Goal: Register for event/course

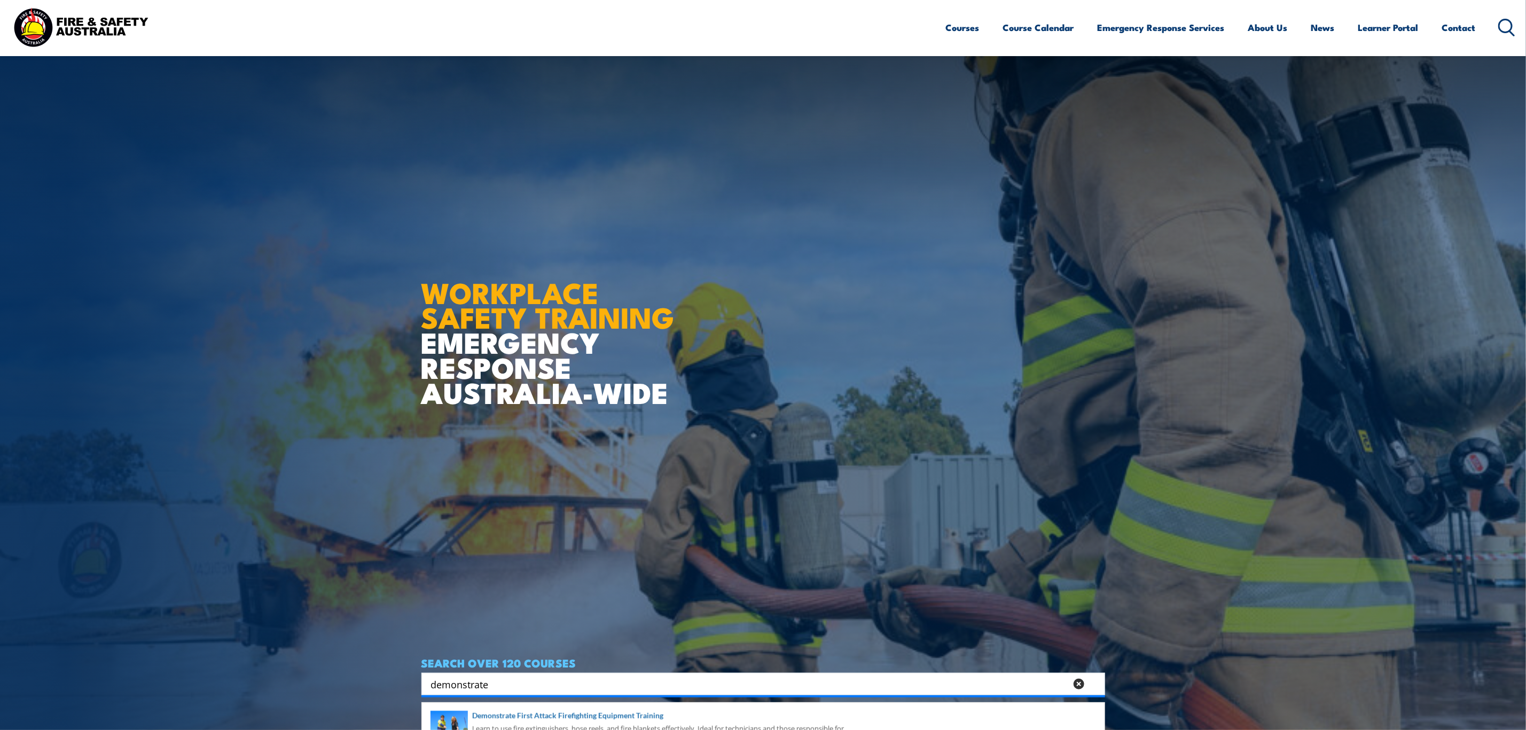
scroll to position [80, 0]
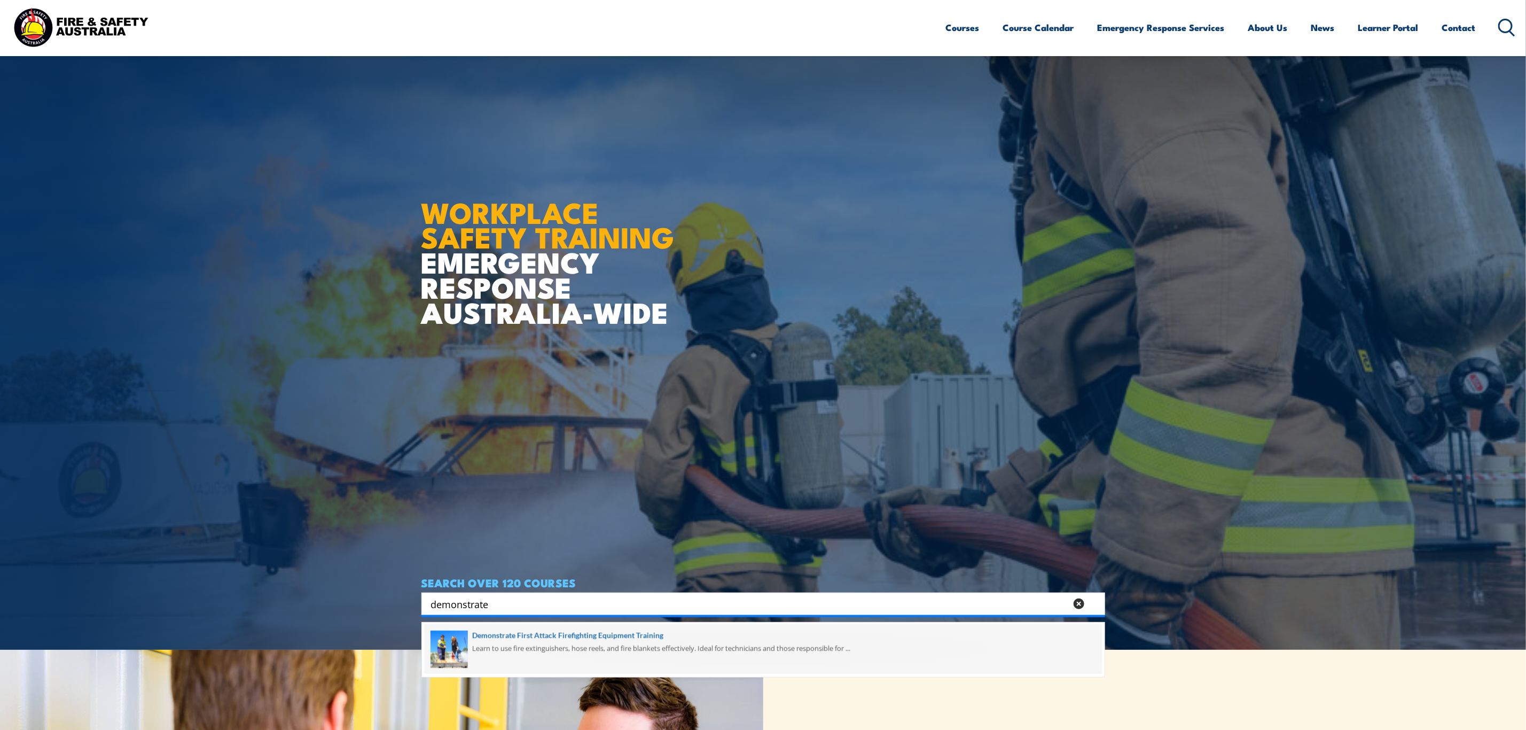
type input "demonstrate"
click at [605, 643] on span at bounding box center [763, 649] width 677 height 50
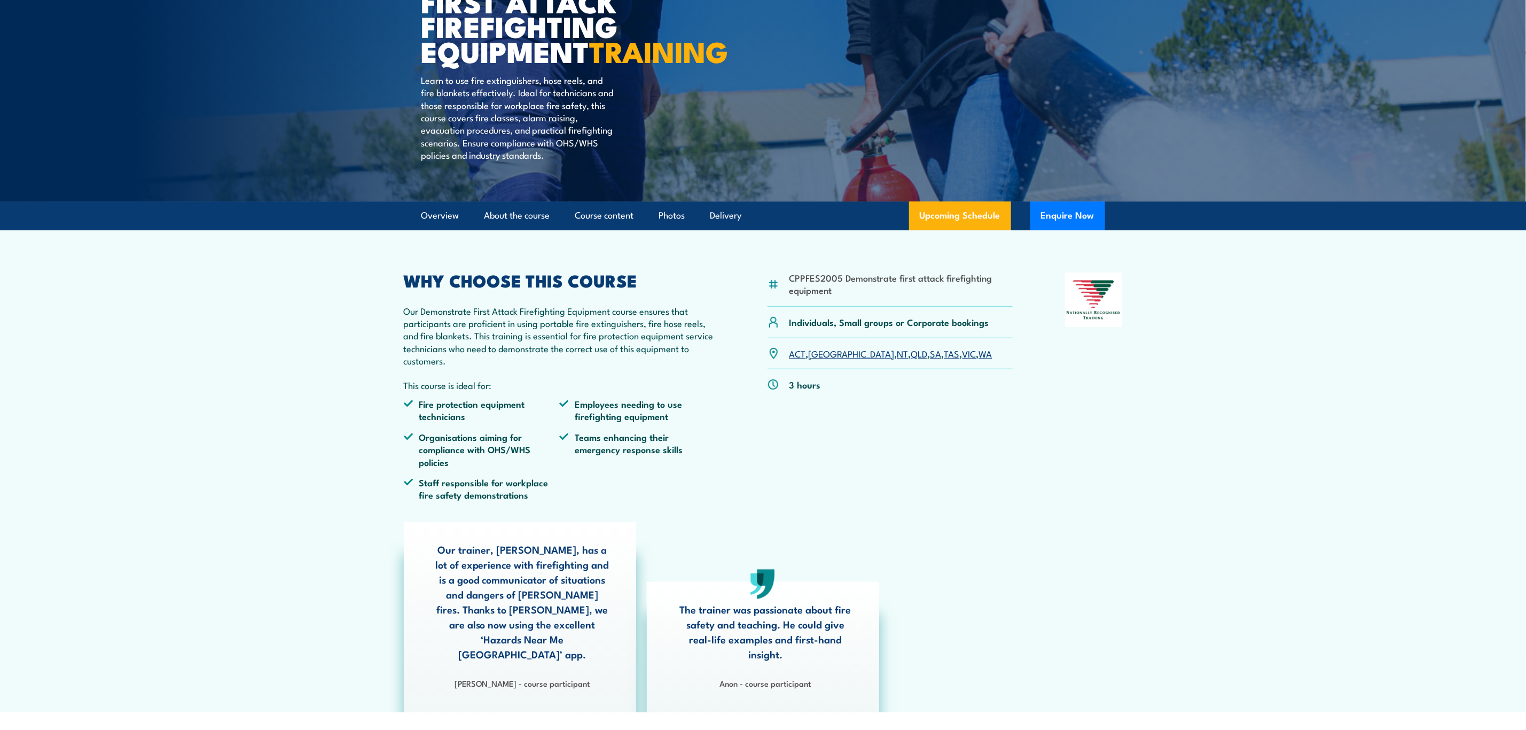
scroll to position [160, 0]
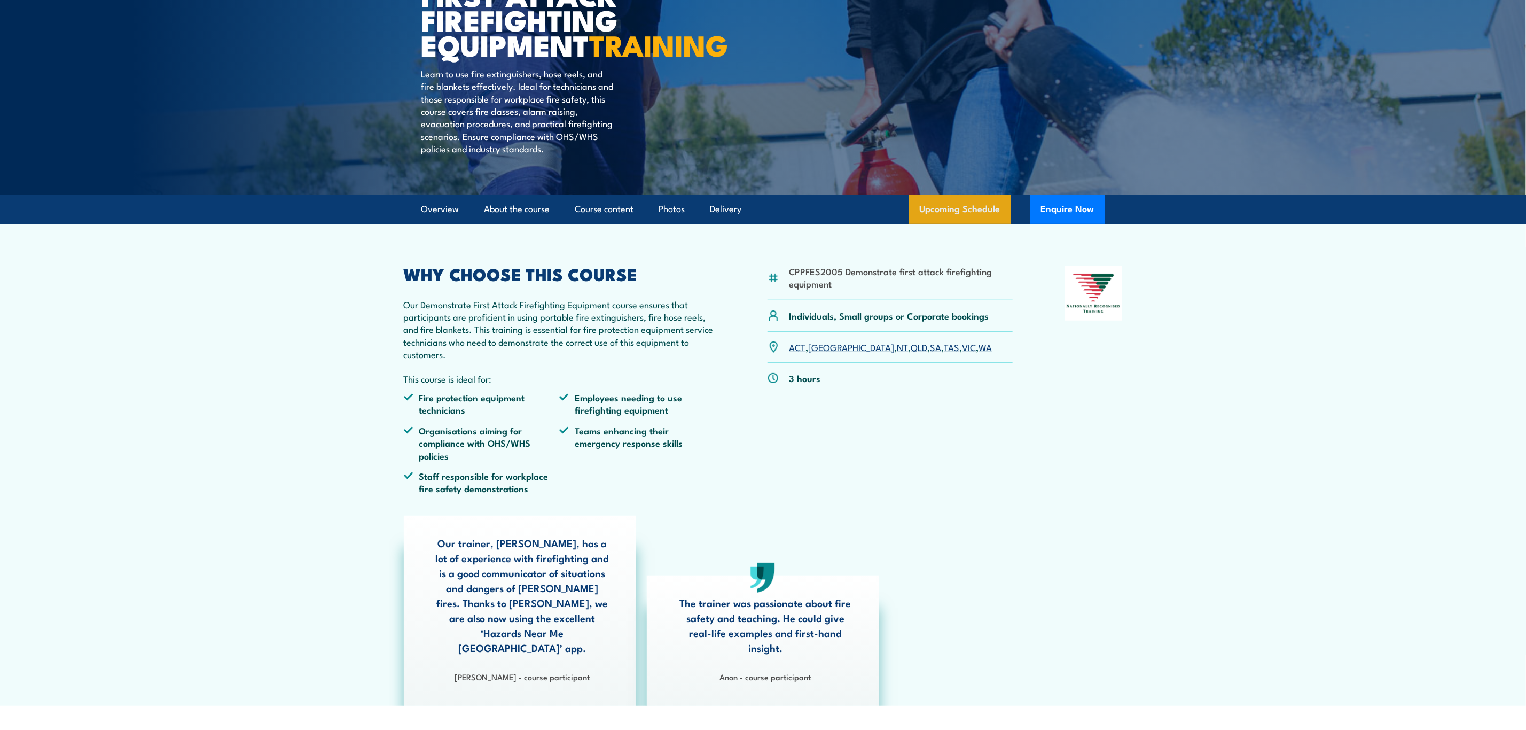
click at [978, 224] on link "Upcoming Schedule" at bounding box center [960, 209] width 102 height 29
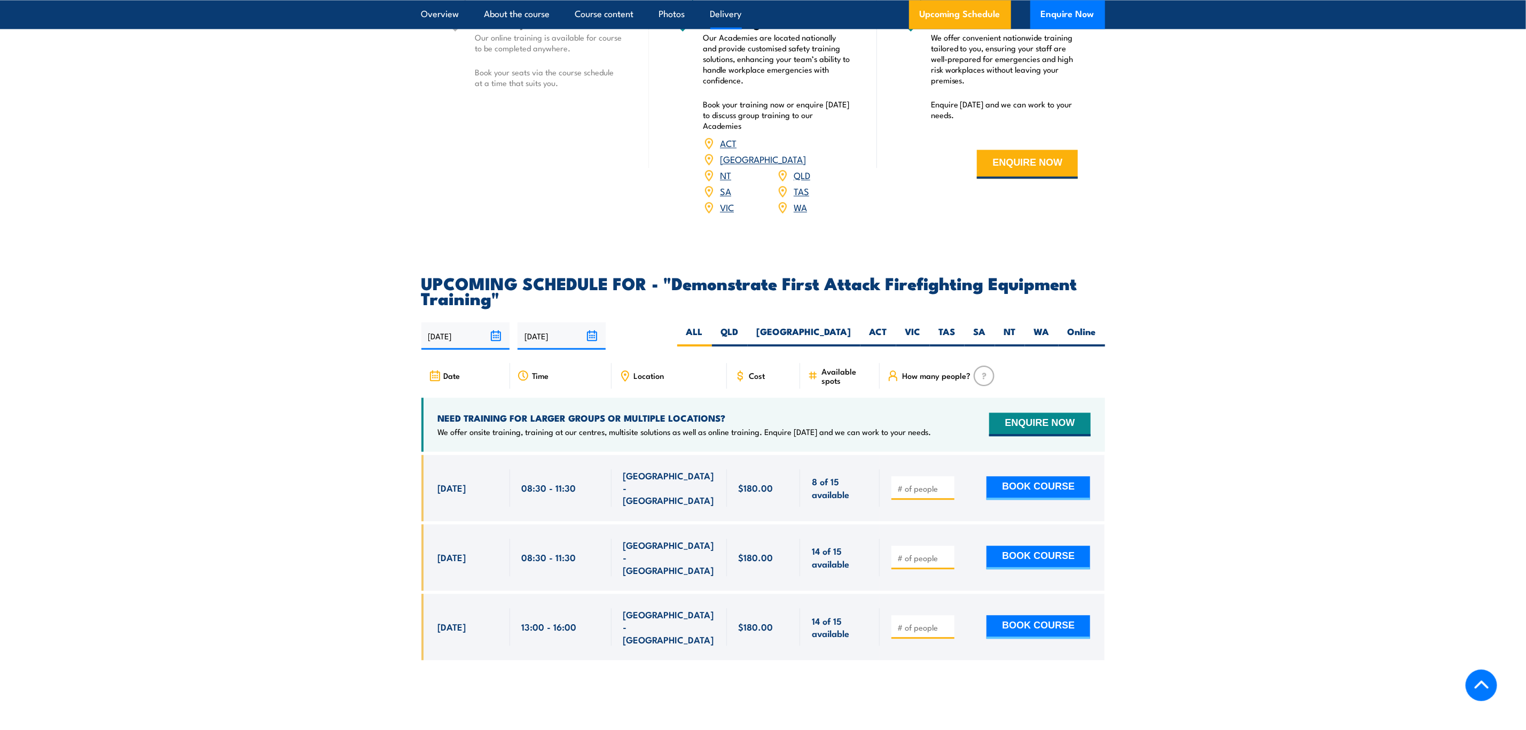
scroll to position [1696, 0]
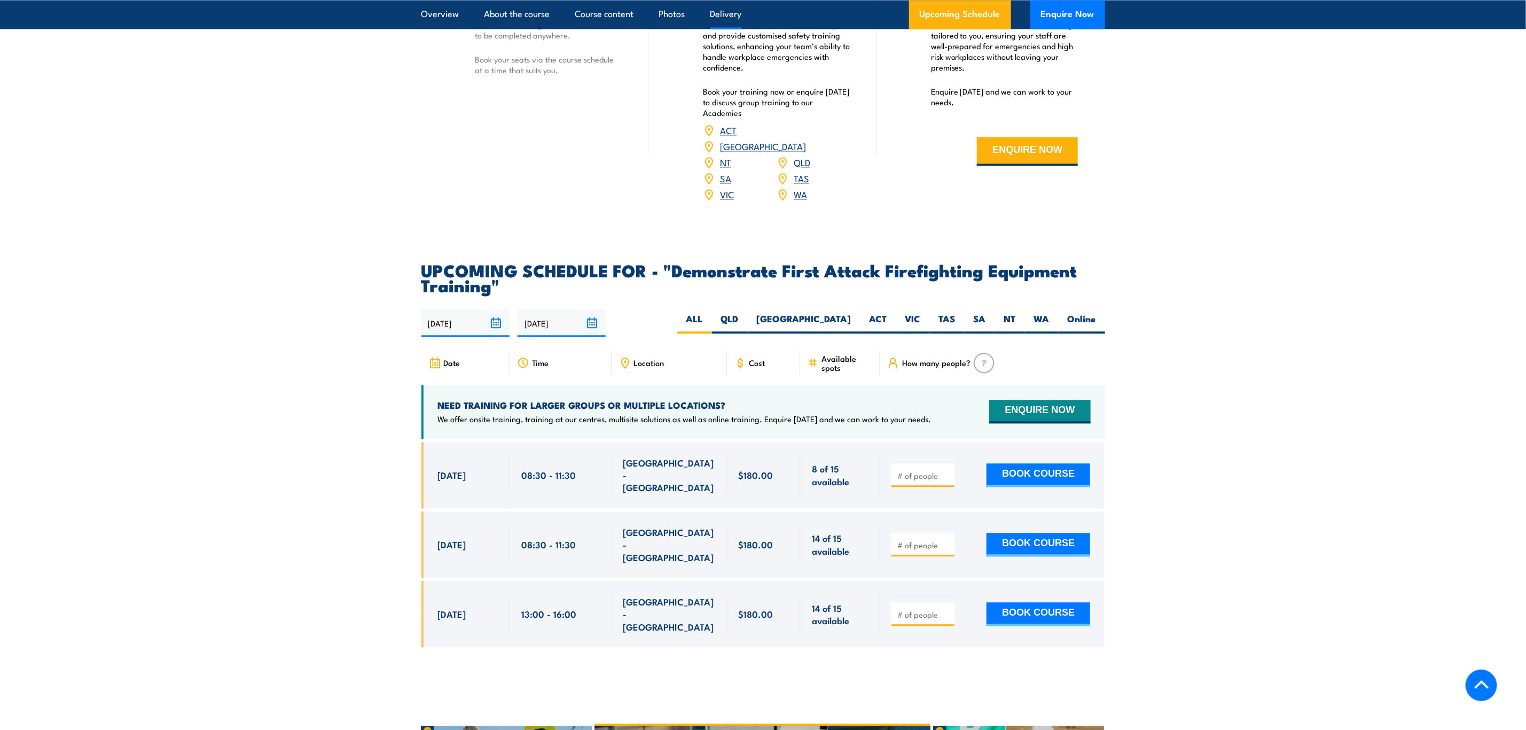
click at [303, 351] on section "UPCOMING SCHEDULE FOR - "Demonstrate First Attack Firefighting Equipment Traini…" at bounding box center [763, 462] width 1526 height 401
